Goal: Task Accomplishment & Management: Use online tool/utility

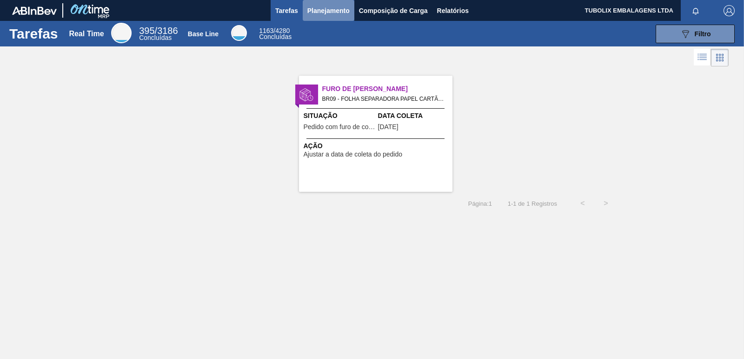
click at [339, 10] on span "Planejamento" at bounding box center [328, 10] width 42 height 11
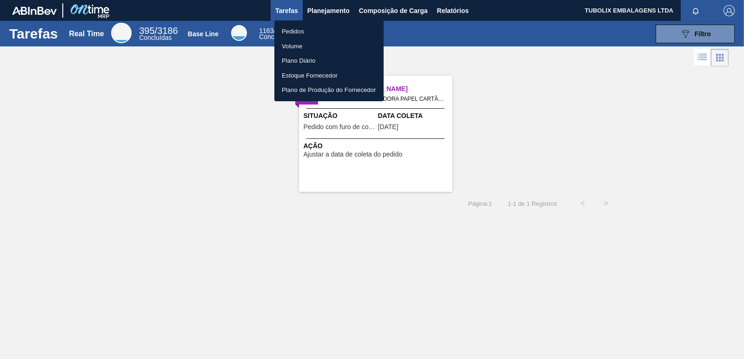
click at [301, 33] on li "Pedidos" at bounding box center [328, 31] width 109 height 15
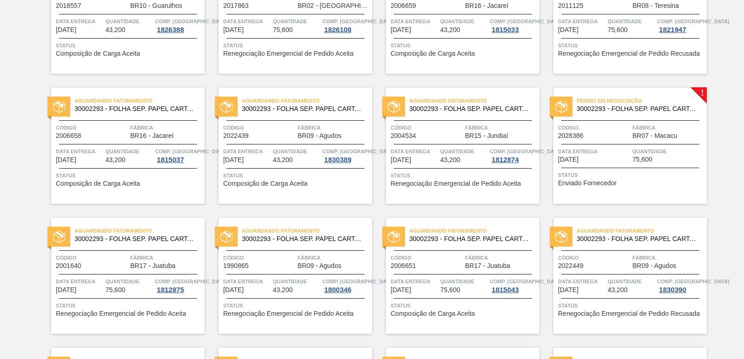
scroll to position [883, 0]
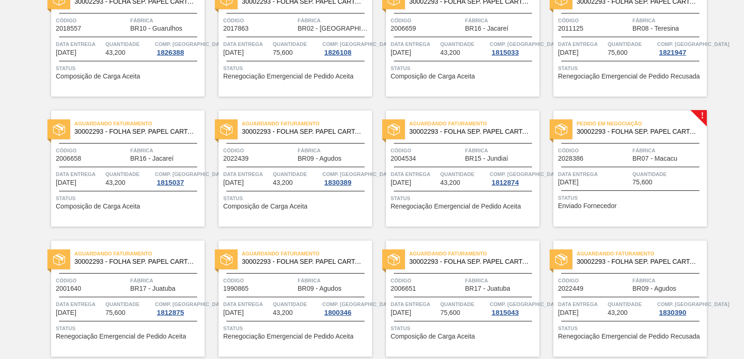
click at [615, 159] on div "Código 2028386" at bounding box center [594, 154] width 72 height 16
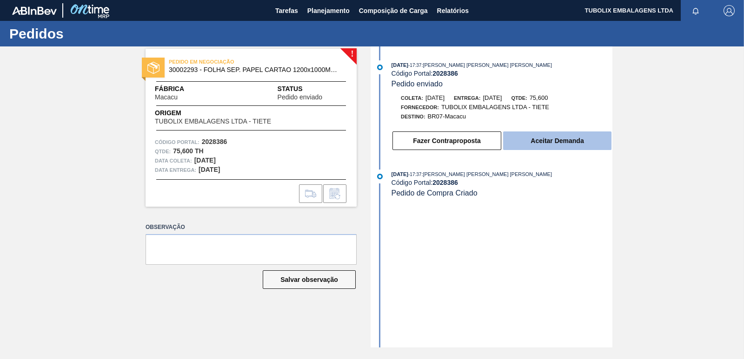
click at [552, 142] on button "Aceitar Demanda" at bounding box center [557, 141] width 108 height 19
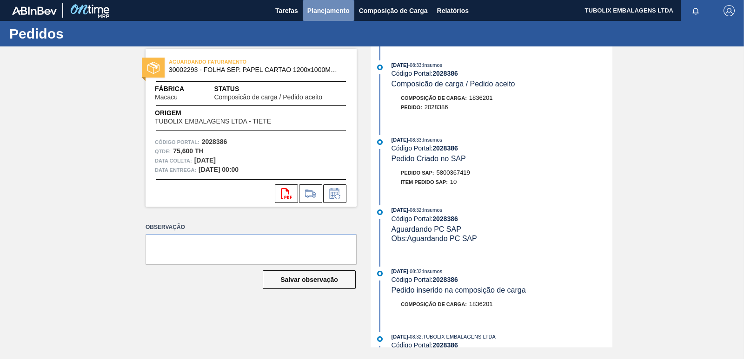
click at [311, 11] on span "Planejamento" at bounding box center [328, 10] width 42 height 11
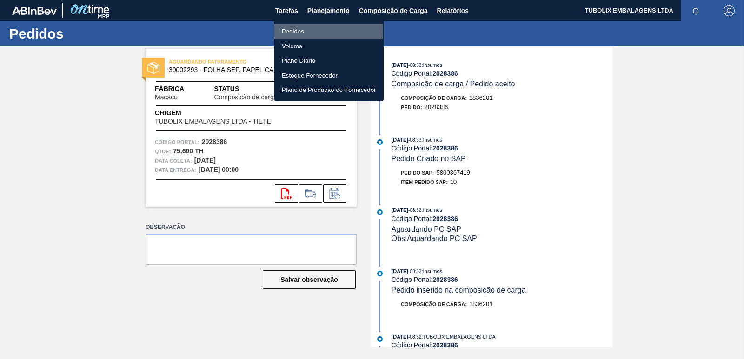
click at [299, 30] on li "Pedidos" at bounding box center [328, 31] width 109 height 15
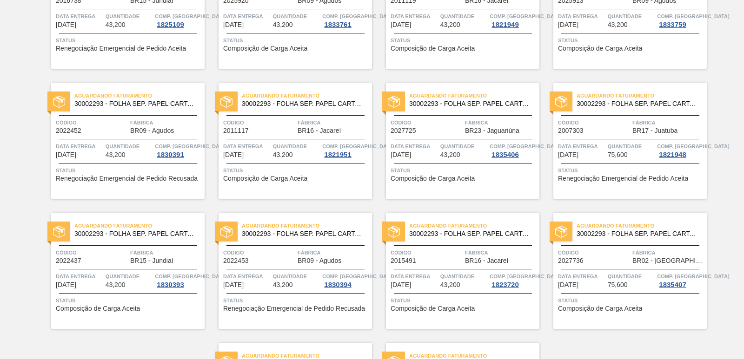
scroll to position [1436, 0]
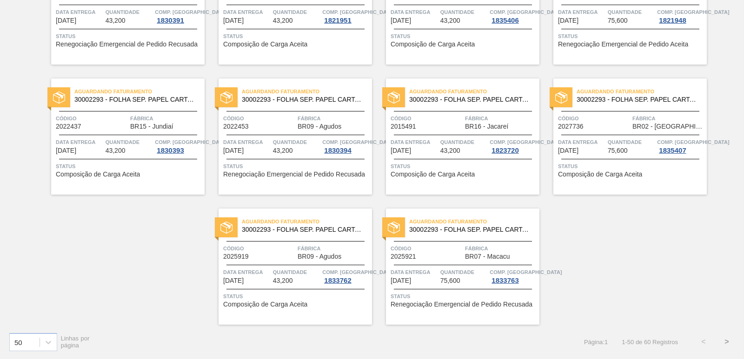
click at [727, 343] on button ">" at bounding box center [726, 342] width 23 height 23
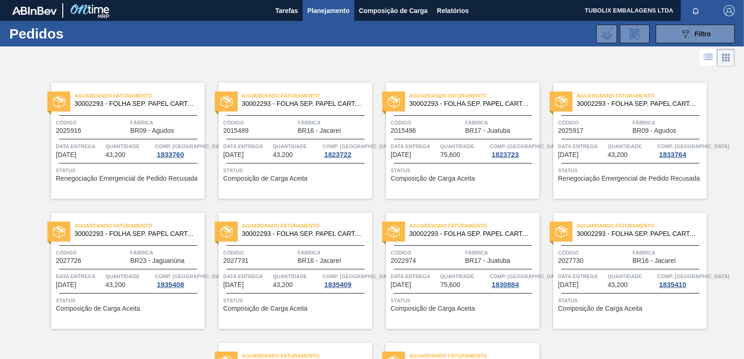
scroll to position [134, 0]
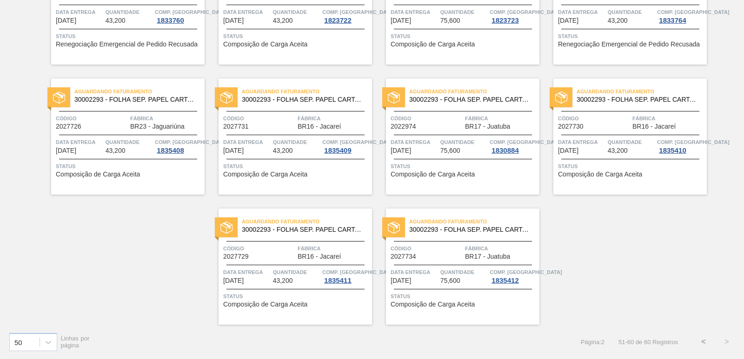
click at [705, 343] on button "<" at bounding box center [703, 342] width 23 height 23
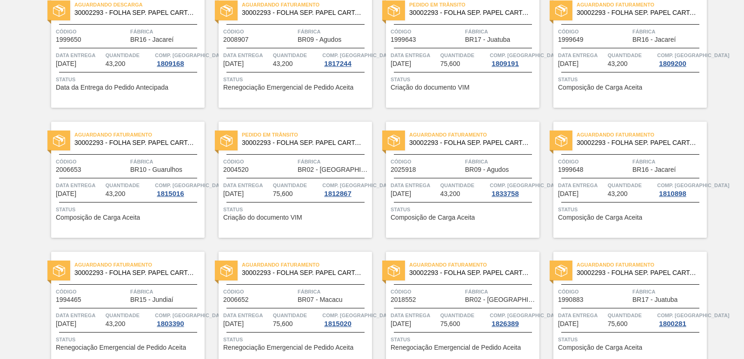
scroll to position [0, 0]
